Goal: Task Accomplishment & Management: Use online tool/utility

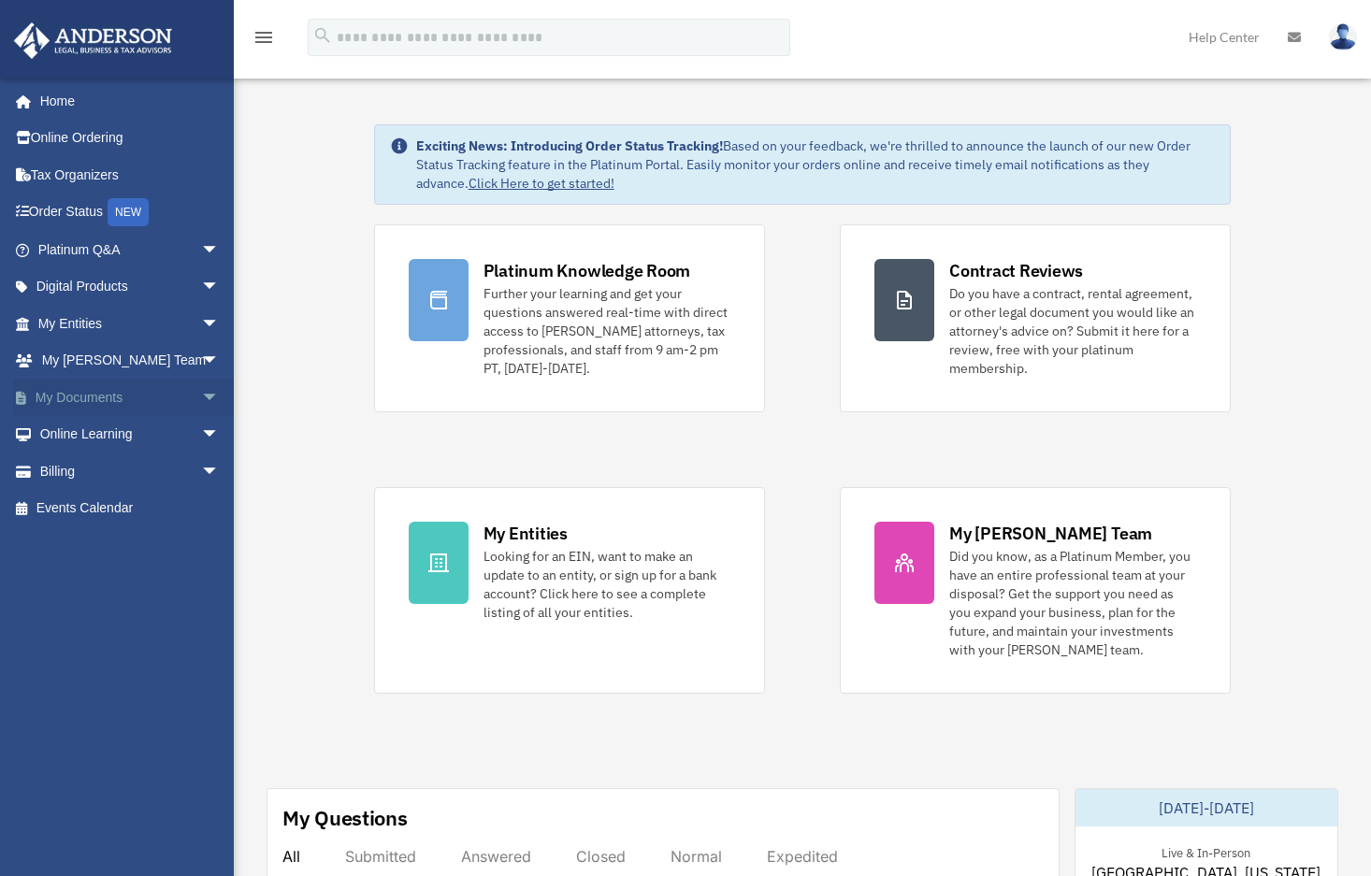
click at [201, 404] on span "arrow_drop_down" at bounding box center [219, 398] width 37 height 38
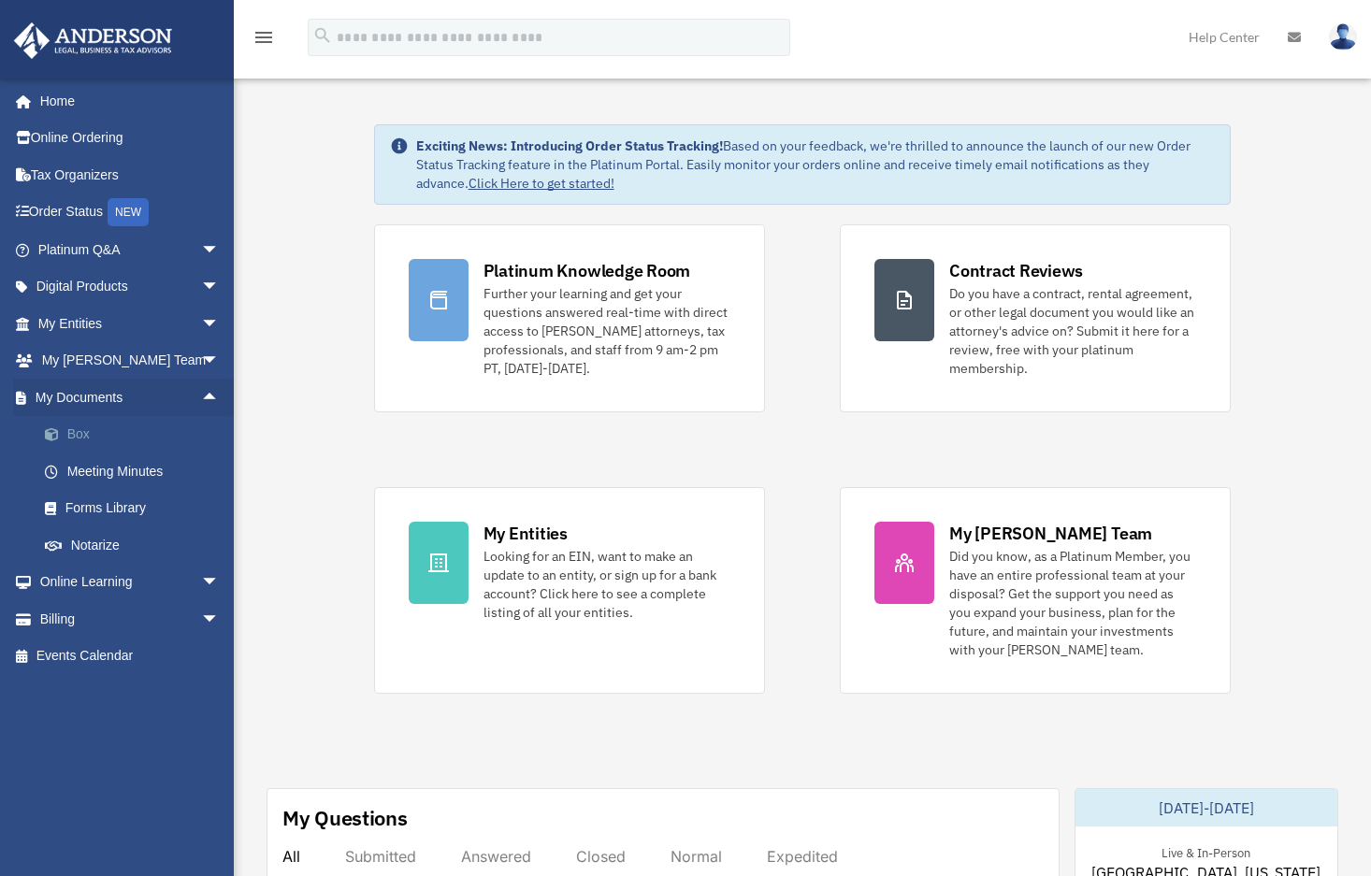
click at [106, 440] on link "Box" at bounding box center [137, 434] width 222 height 37
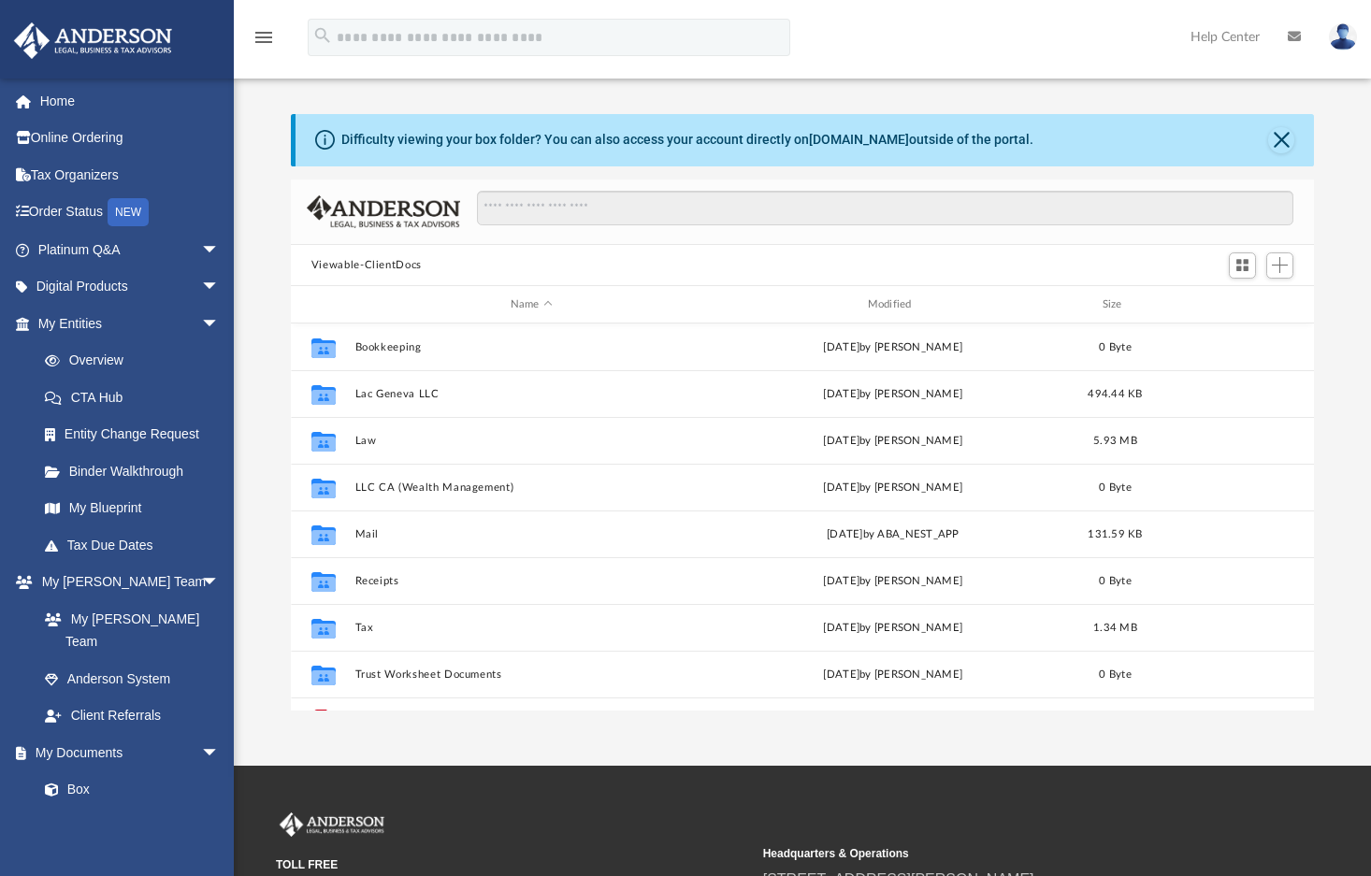
scroll to position [412, 1010]
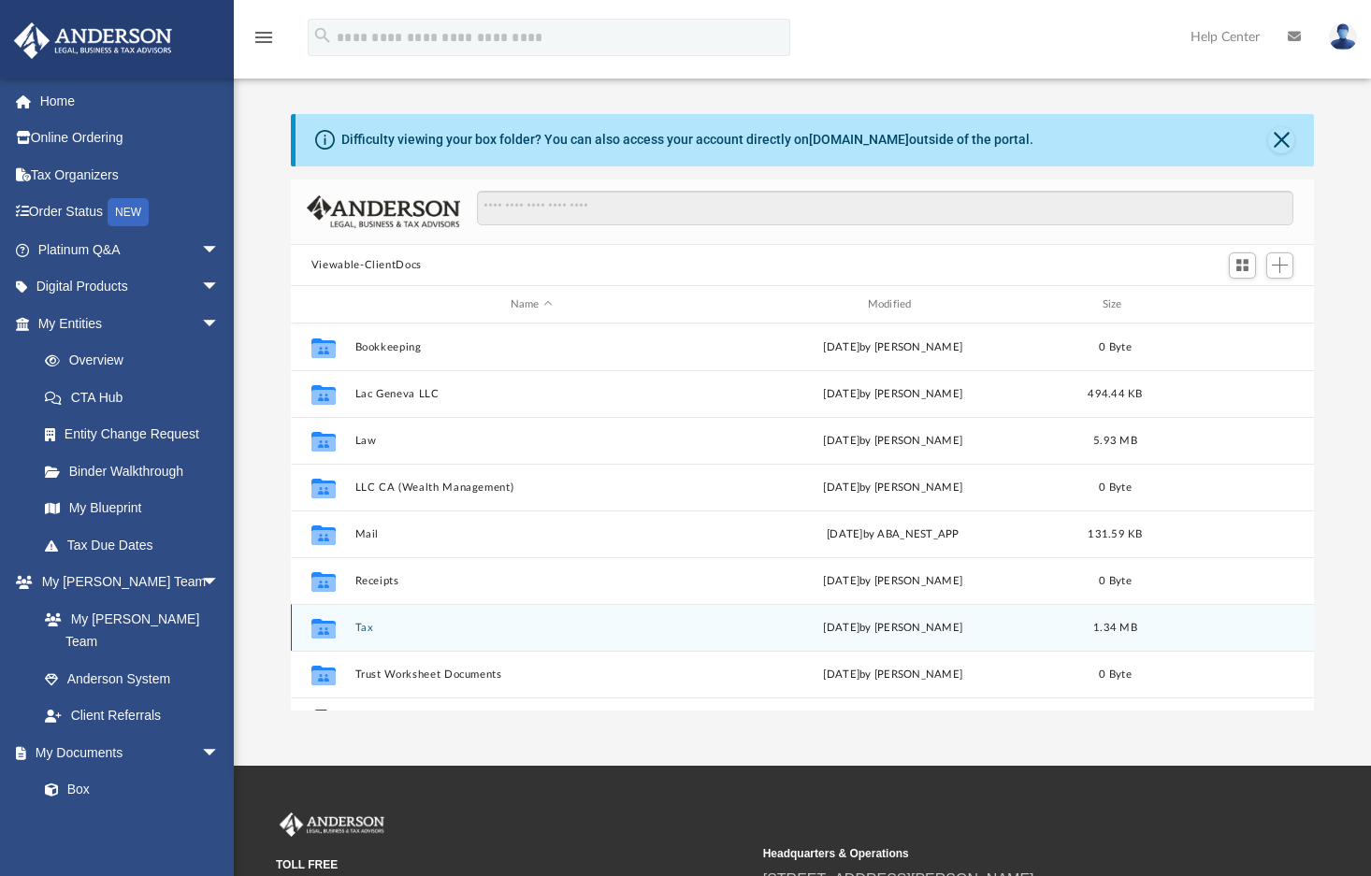
click at [370, 622] on button "Tax" at bounding box center [532, 628] width 354 height 12
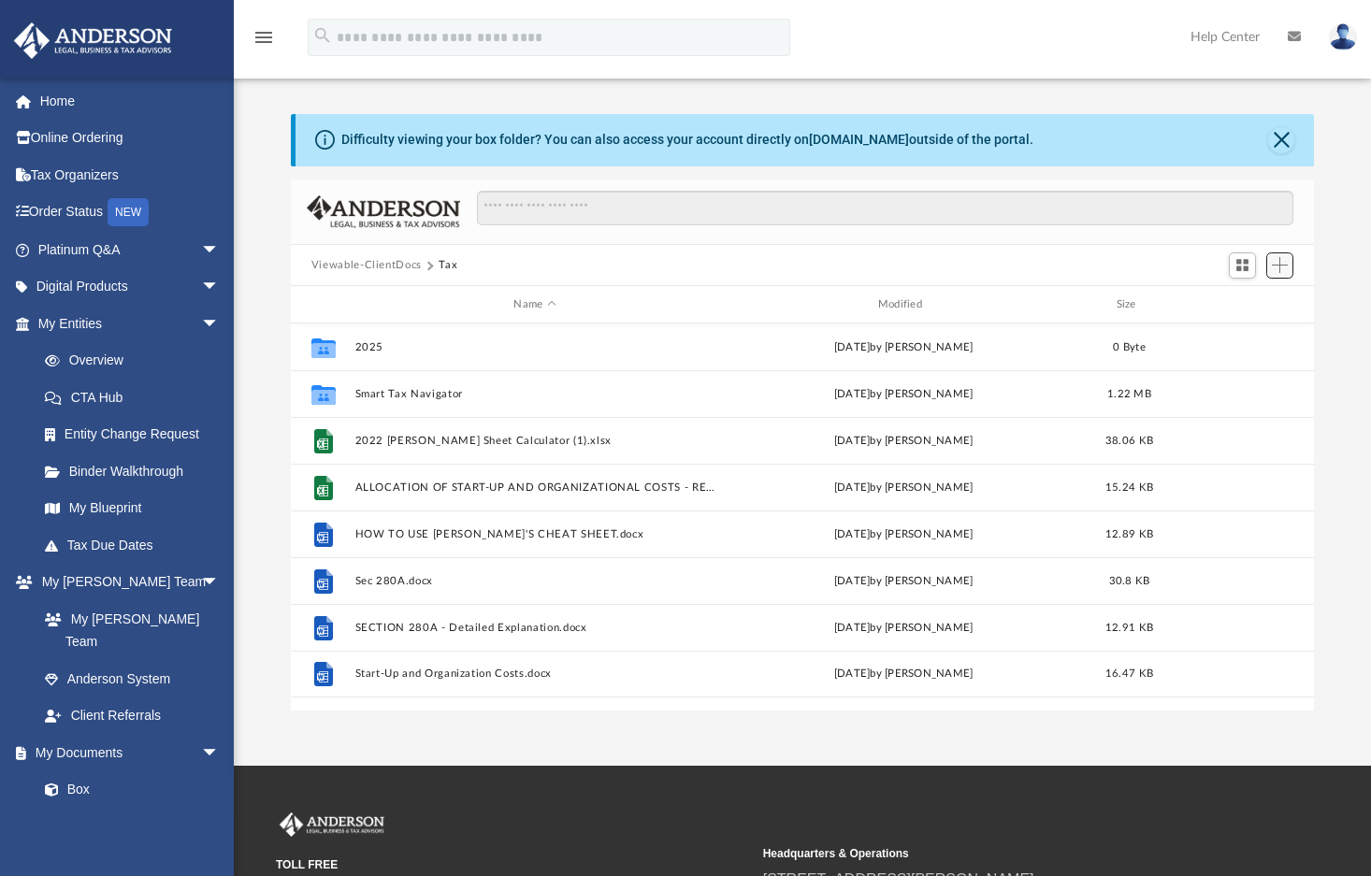
click at [1275, 270] on span "Add" at bounding box center [1280, 265] width 16 height 16
click at [1247, 305] on li "Upload" at bounding box center [1253, 304] width 60 height 20
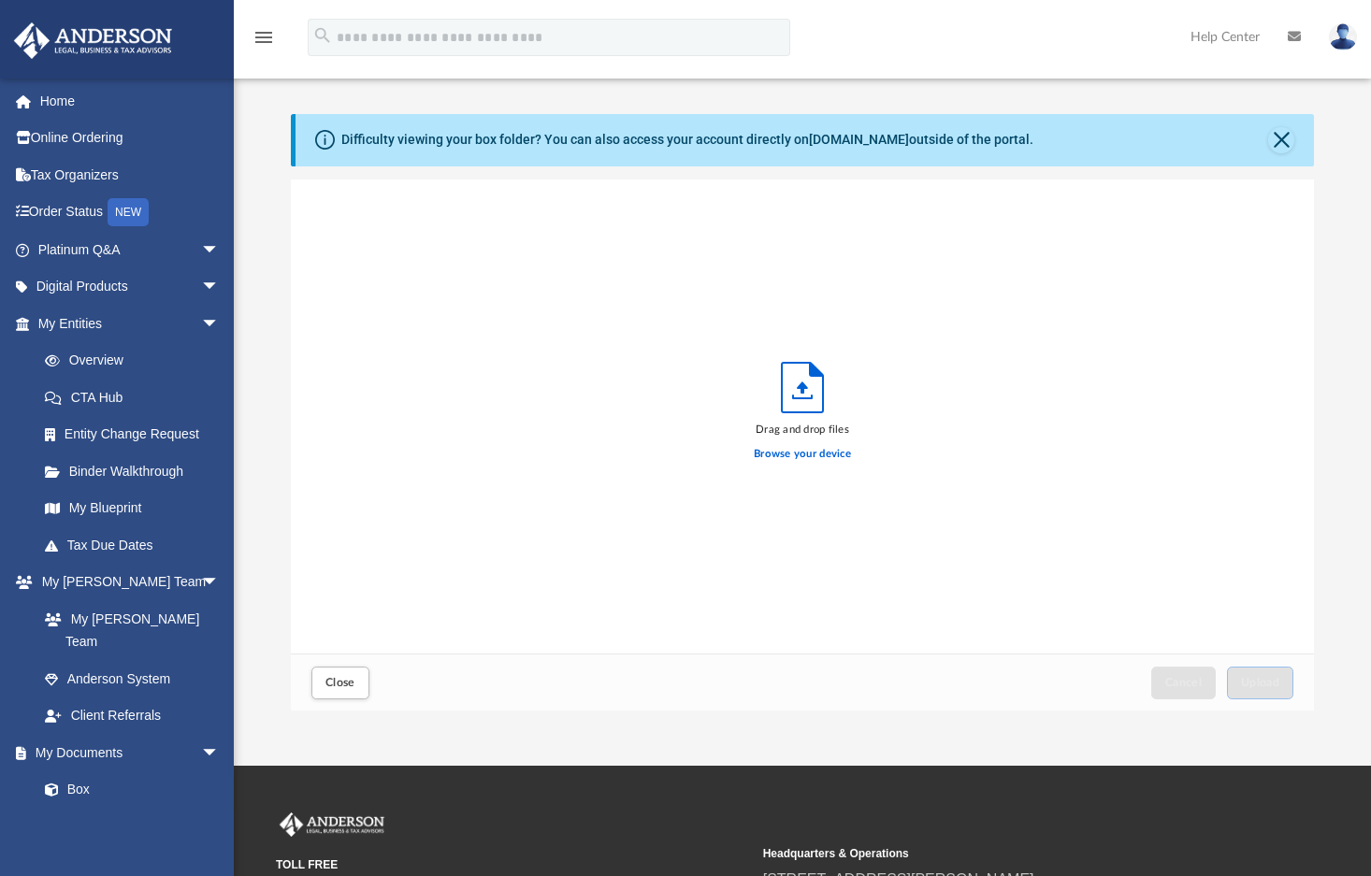
scroll to position [460, 1010]
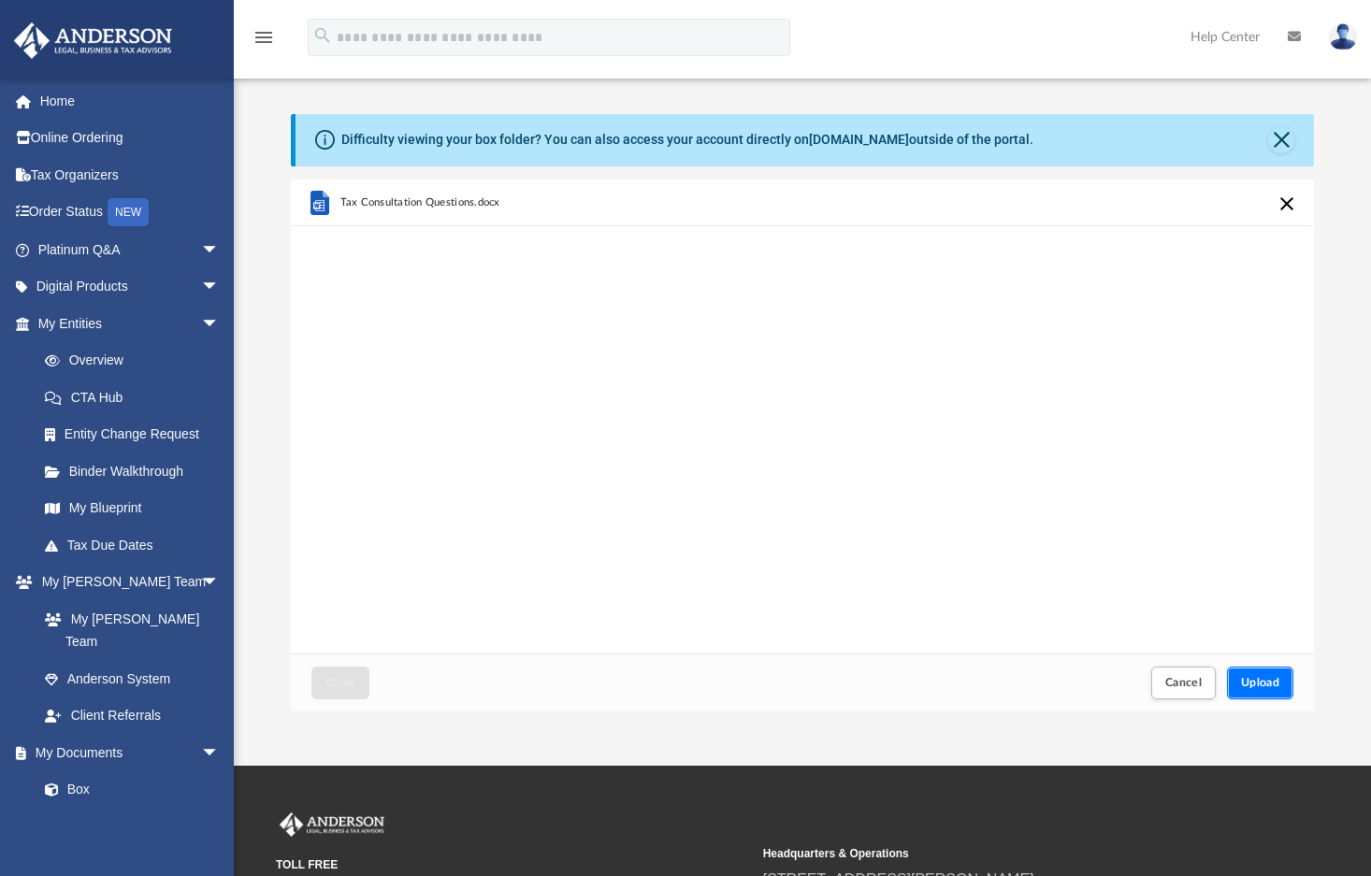
click at [1269, 679] on span "Upload" at bounding box center [1260, 682] width 39 height 11
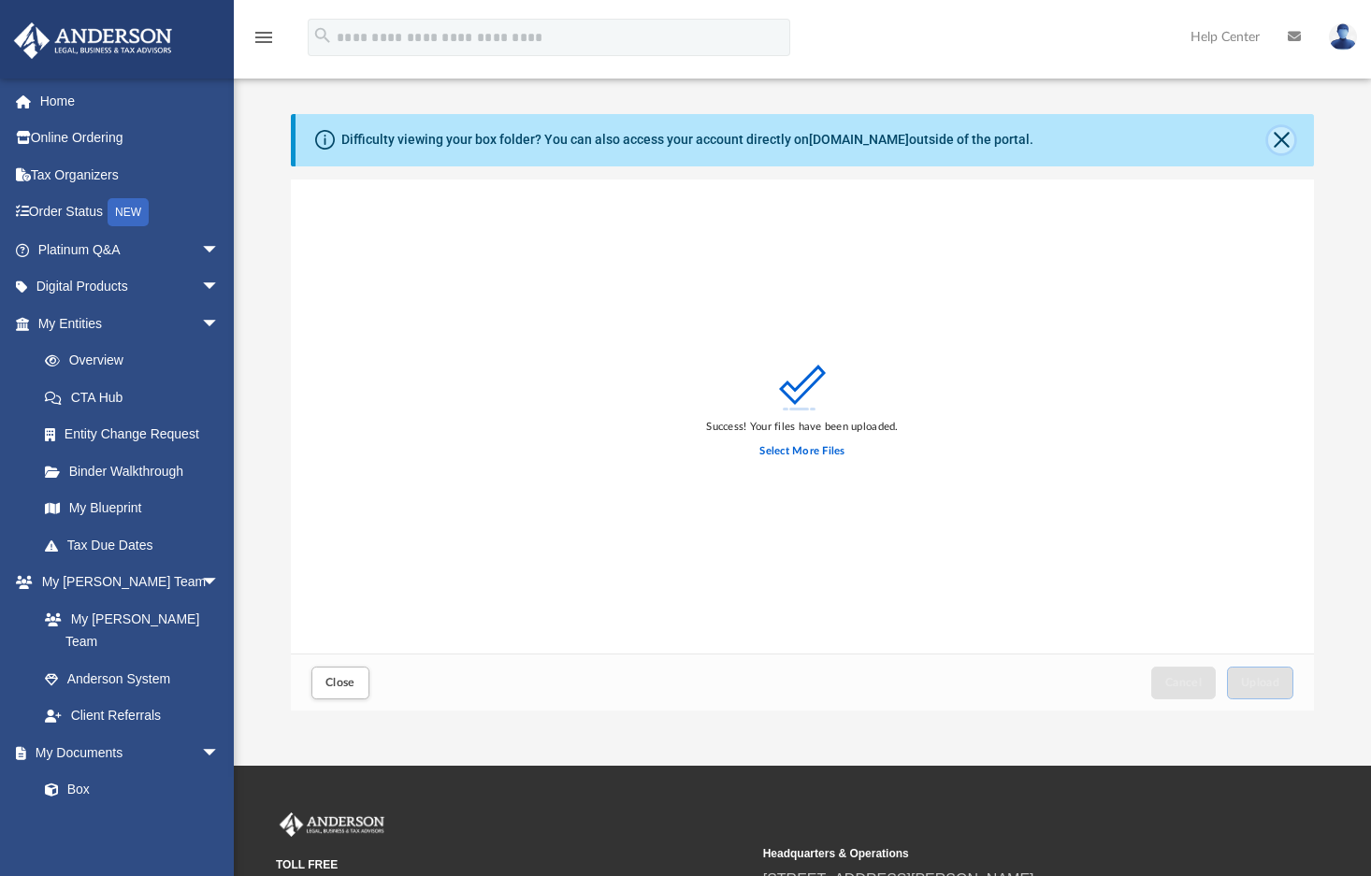
click at [1283, 143] on button "Close" at bounding box center [1281, 140] width 26 height 26
